Goal: Find specific page/section: Find specific page/section

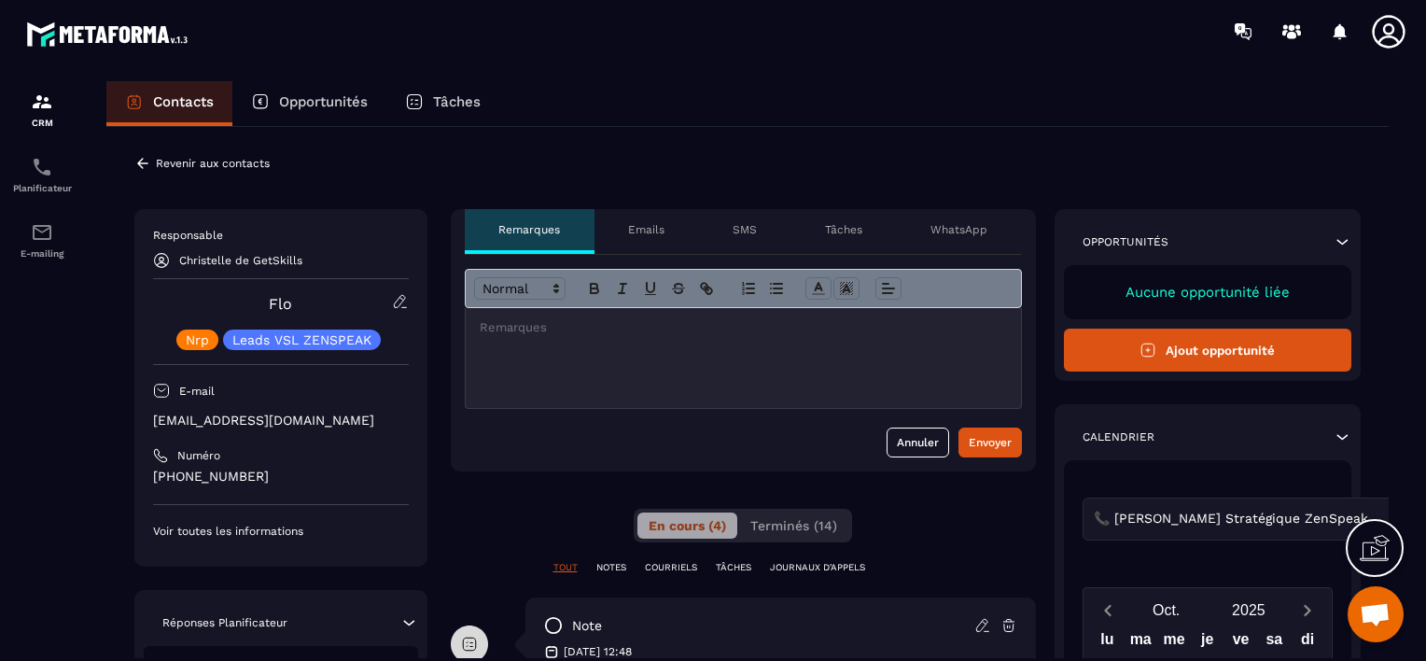
click at [525, 354] on div at bounding box center [743, 358] width 555 height 100
click at [142, 161] on icon at bounding box center [142, 163] width 17 height 17
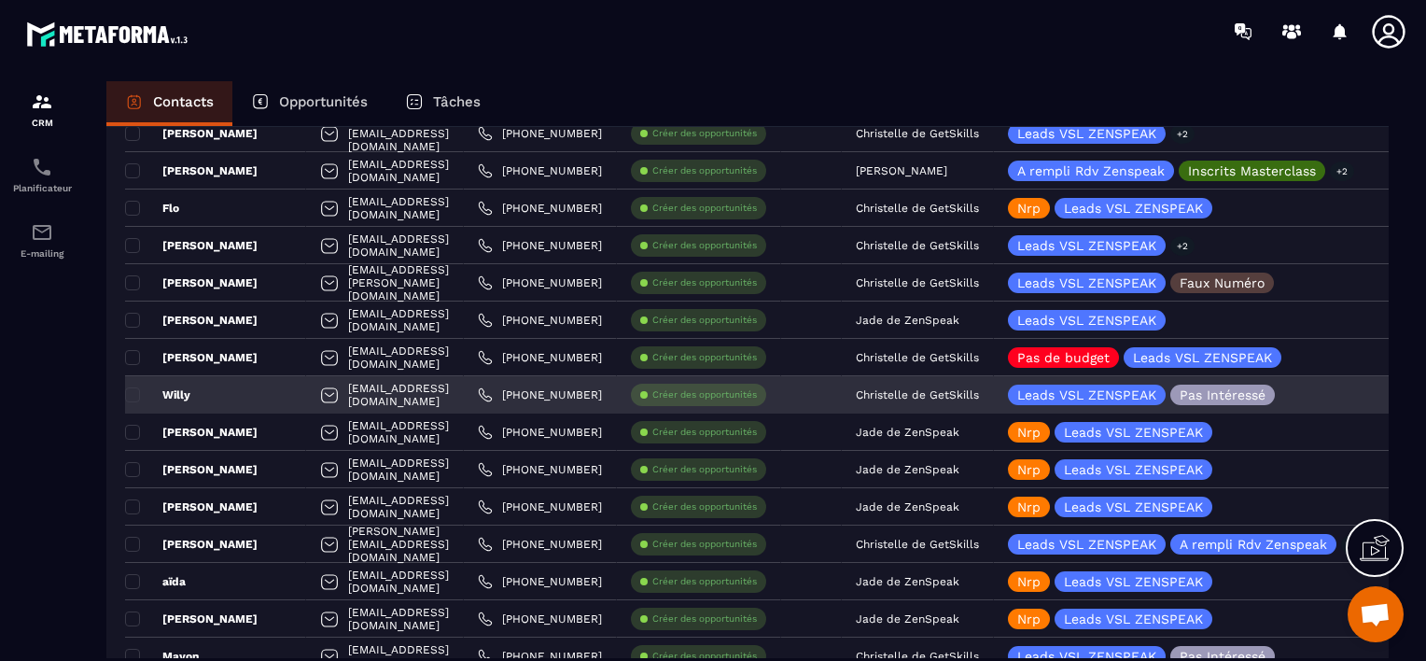
scroll to position [1213, 0]
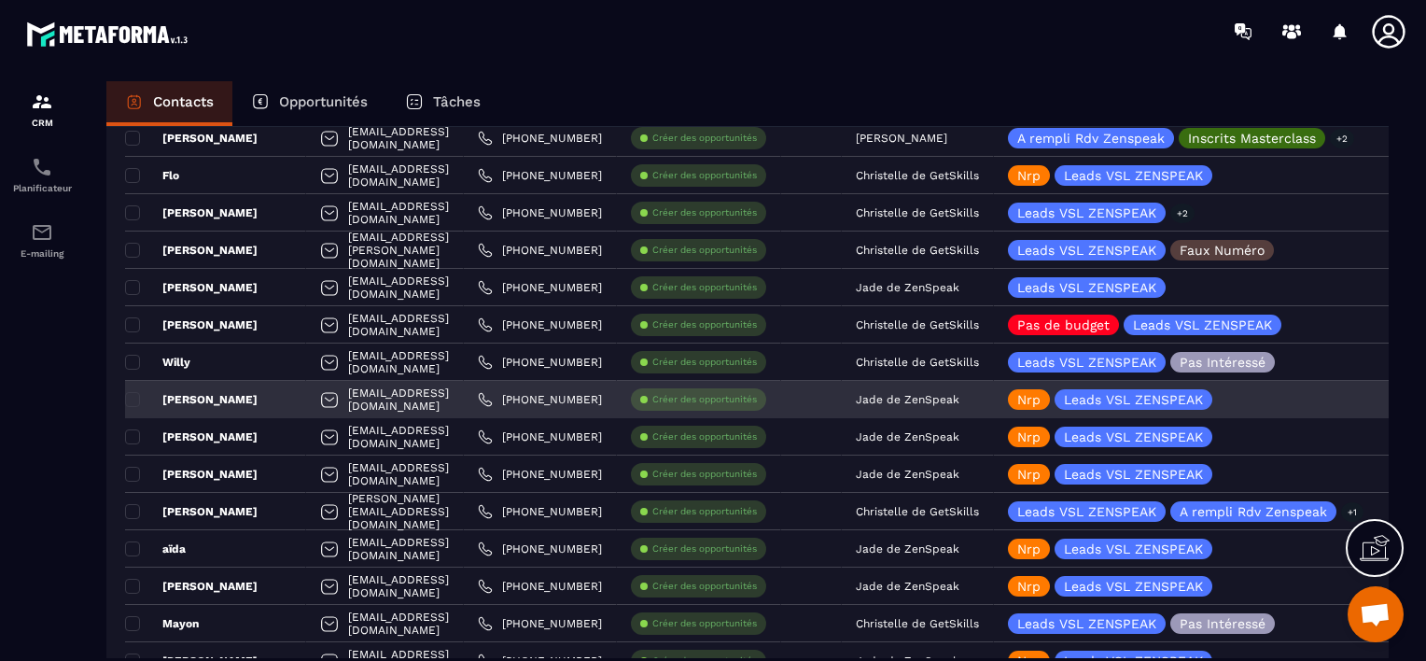
click at [959, 402] on p "Jade de ZenSpeak" at bounding box center [908, 399] width 104 height 13
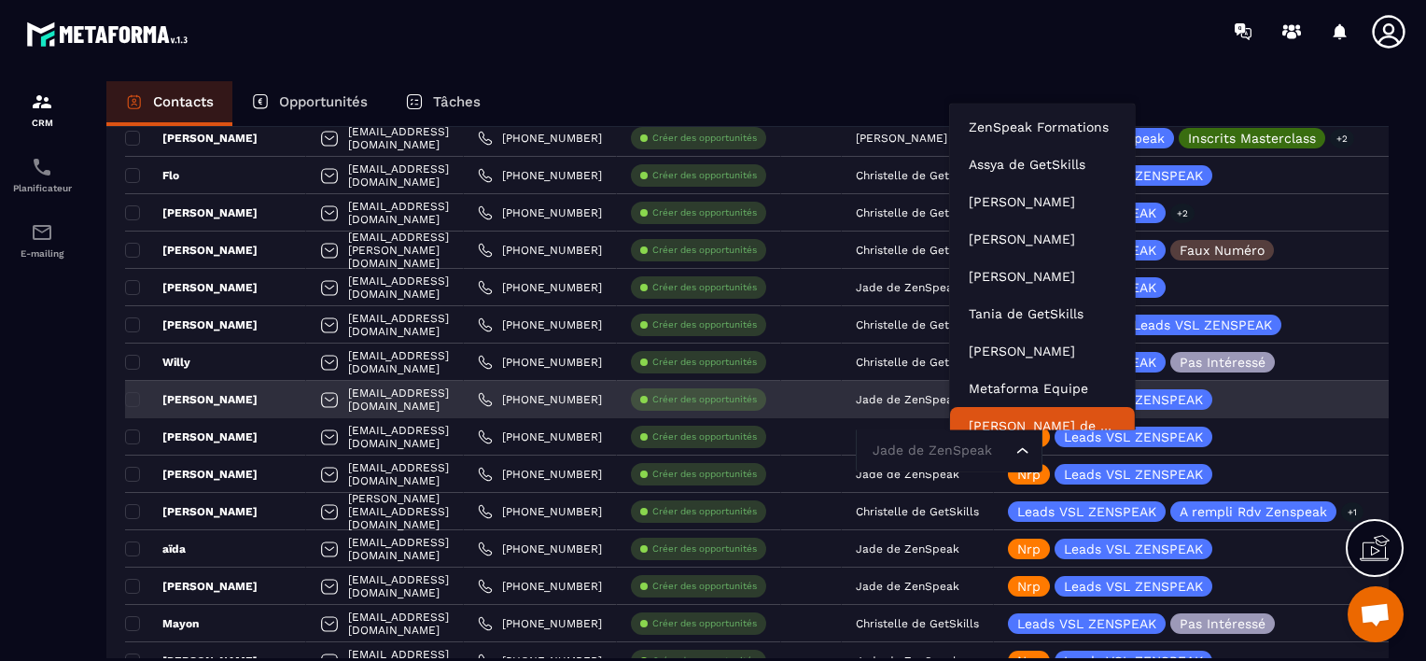
scroll to position [14, 0]
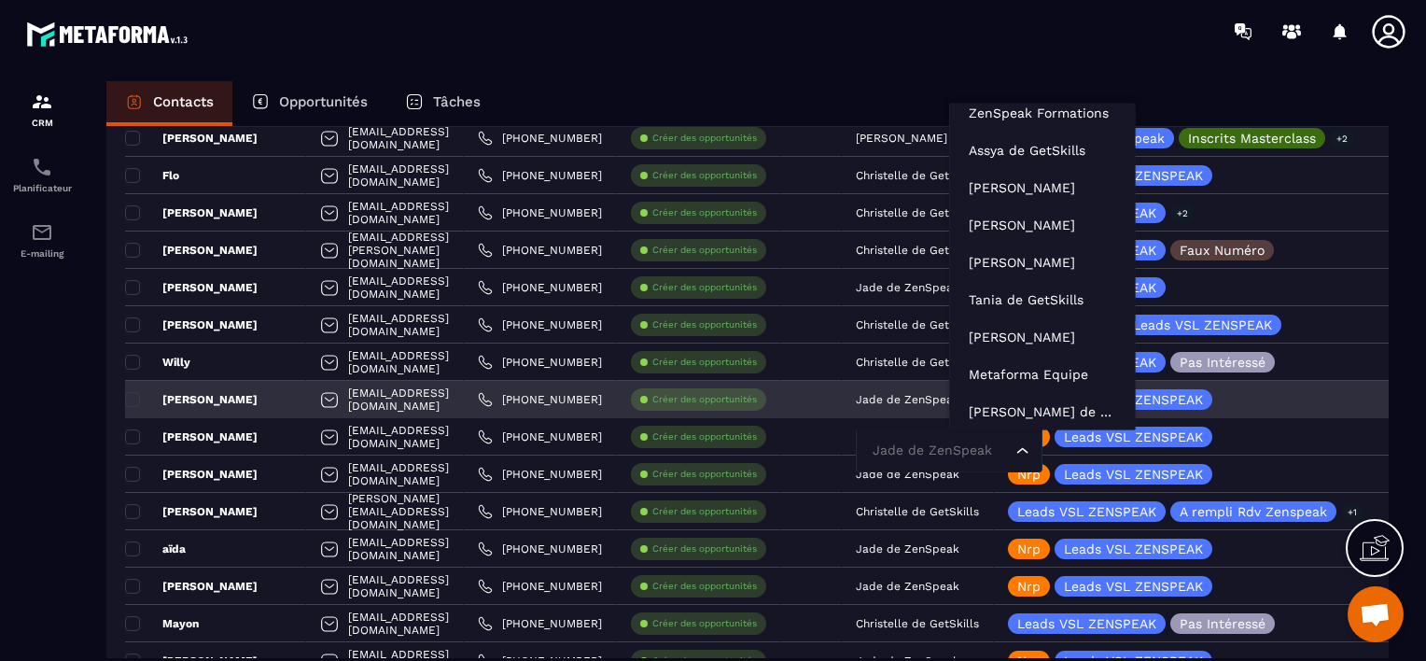
click at [982, 448] on input "Search for option" at bounding box center [940, 451] width 144 height 21
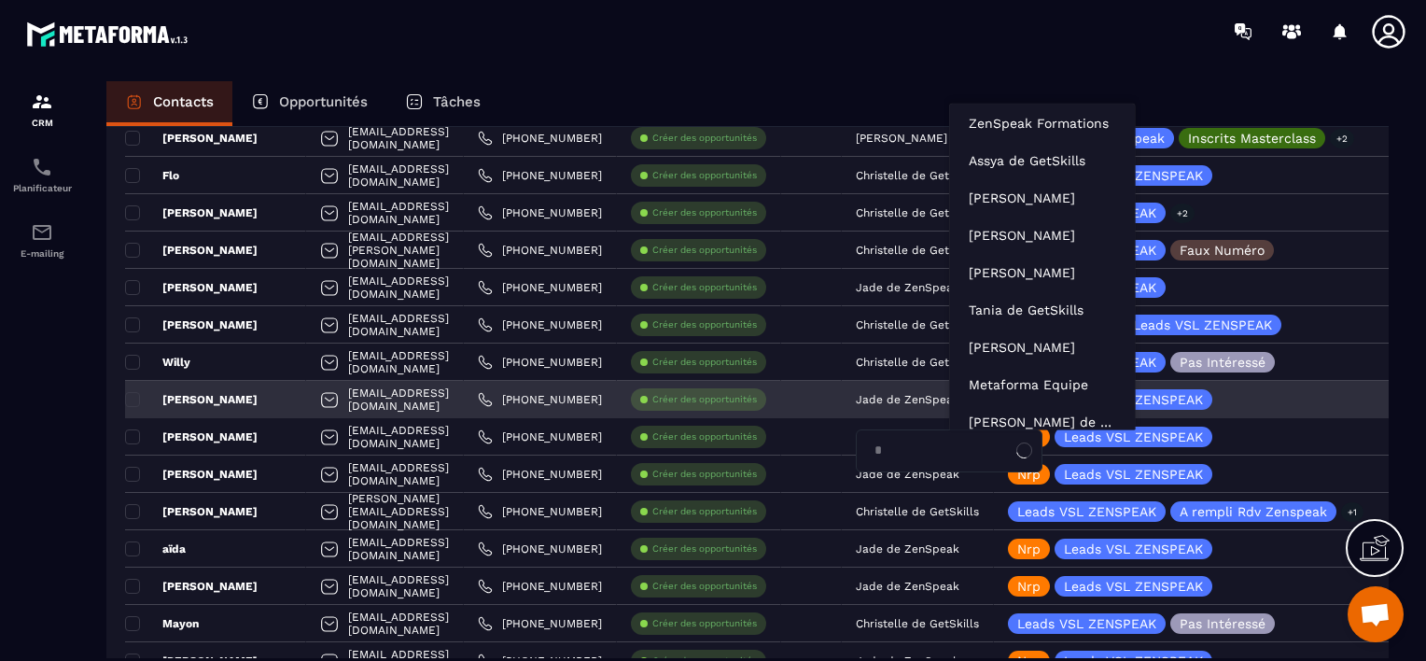
type input "**"
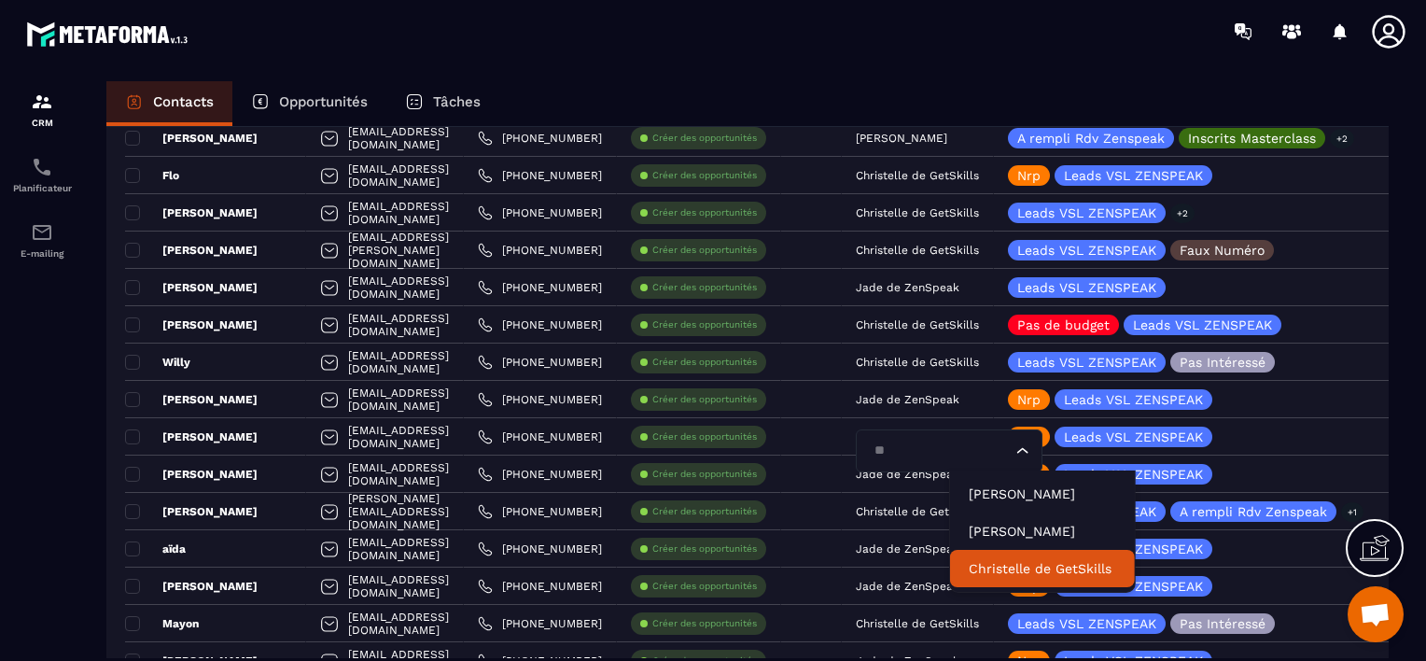
click at [1008, 562] on p "Christelle de GetSkills" at bounding box center [1042, 568] width 147 height 19
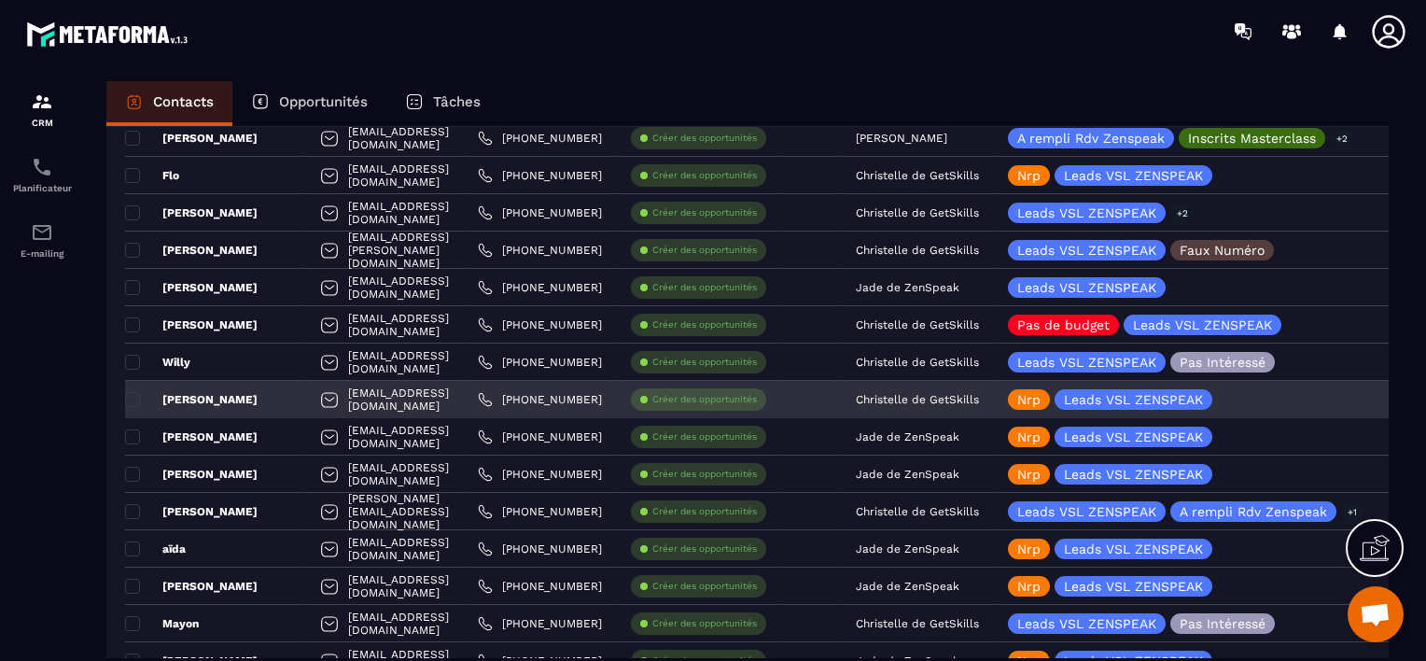
click at [251, 393] on div "[PERSON_NAME]" at bounding box center [215, 399] width 181 height 37
